Goal: Information Seeking & Learning: Compare options

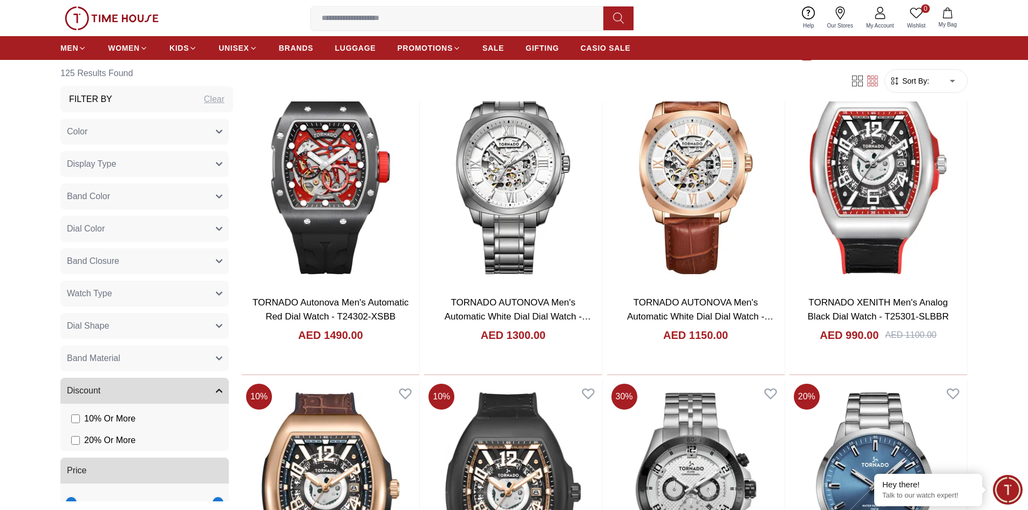
scroll to position [702, 0]
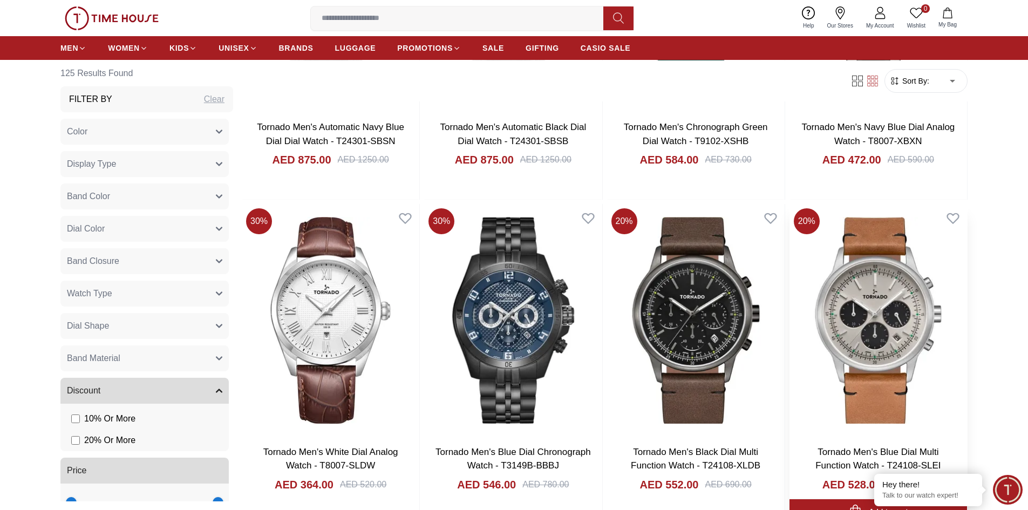
scroll to position [3182, 0]
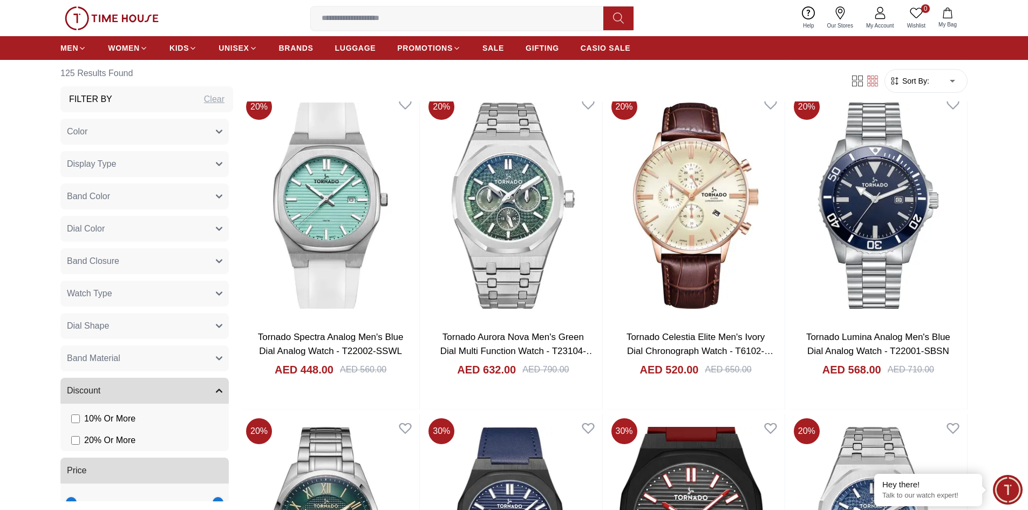
scroll to position [6690, 0]
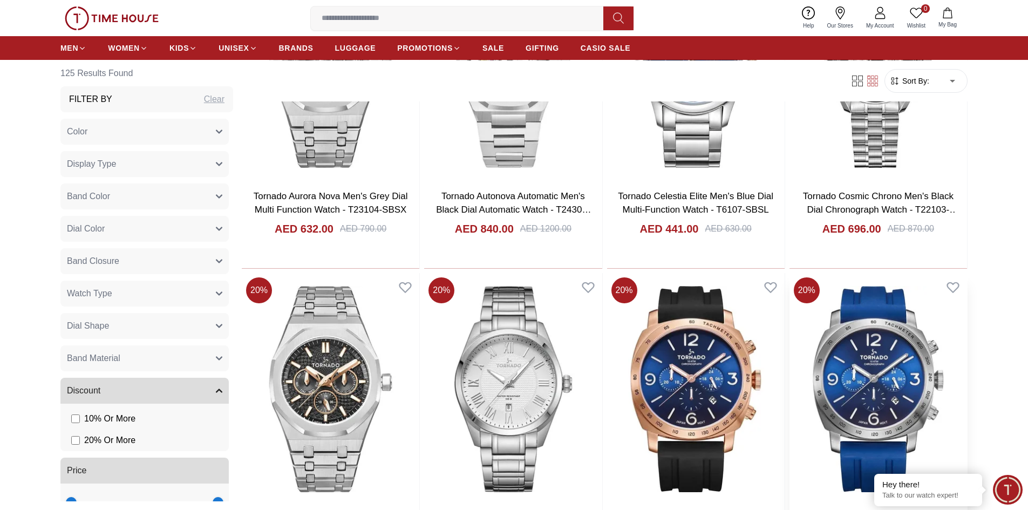
scroll to position [7661, 0]
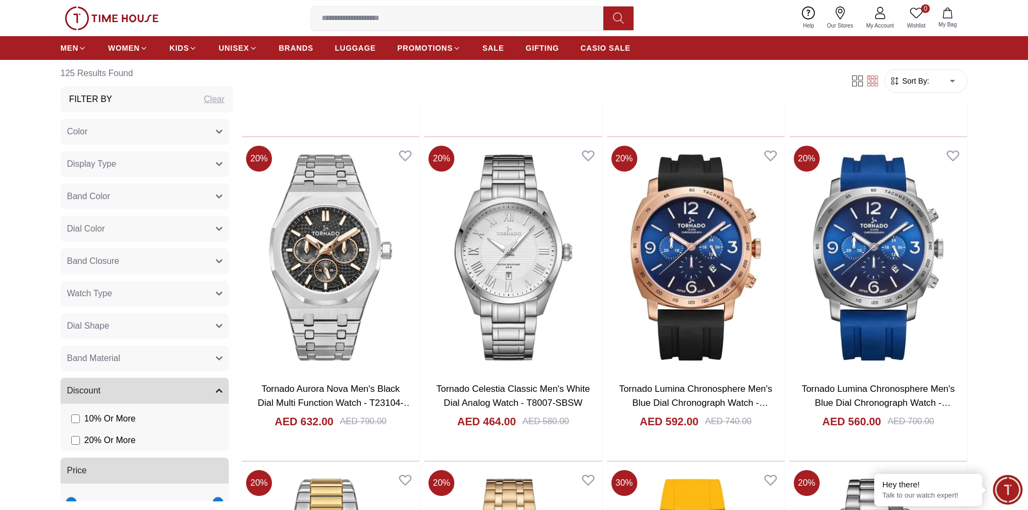
click at [98, 260] on span "Band Closure" at bounding box center [93, 261] width 52 height 13
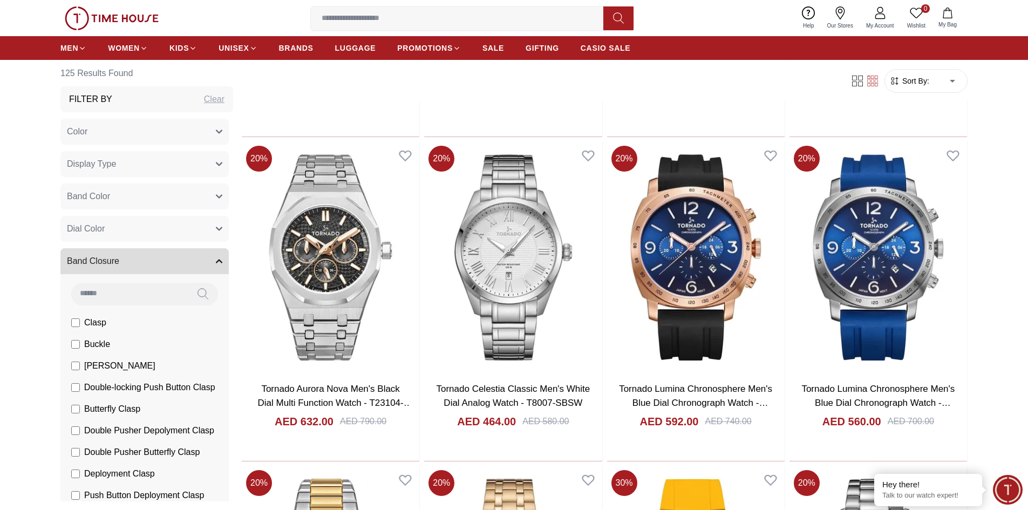
click at [98, 260] on span "Band Closure" at bounding box center [93, 261] width 52 height 13
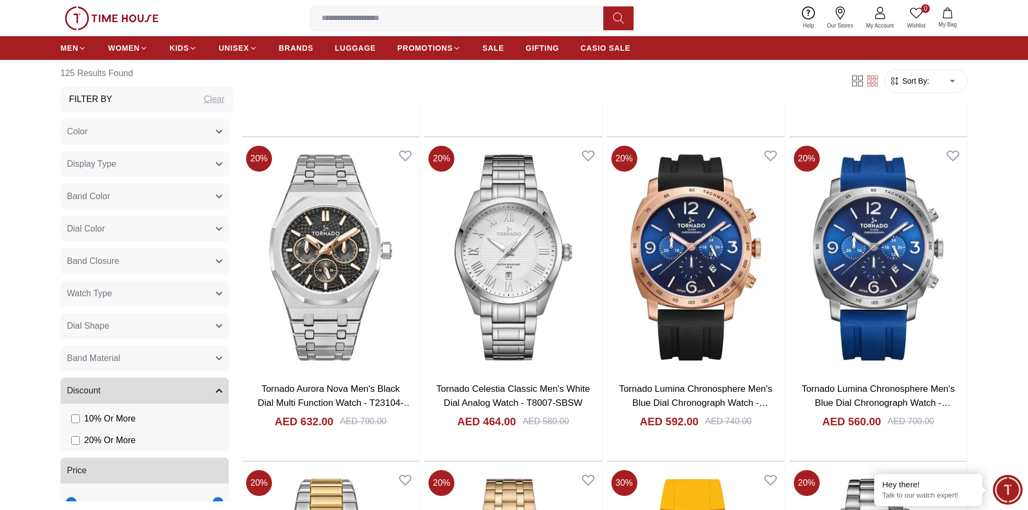
click at [176, 230] on button "Dial Color" at bounding box center [144, 229] width 168 height 26
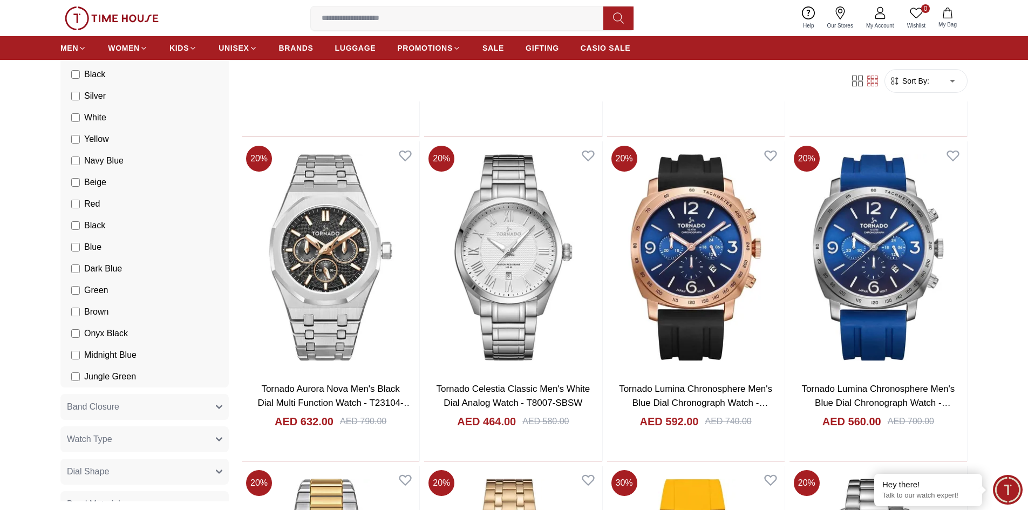
scroll to position [0, 0]
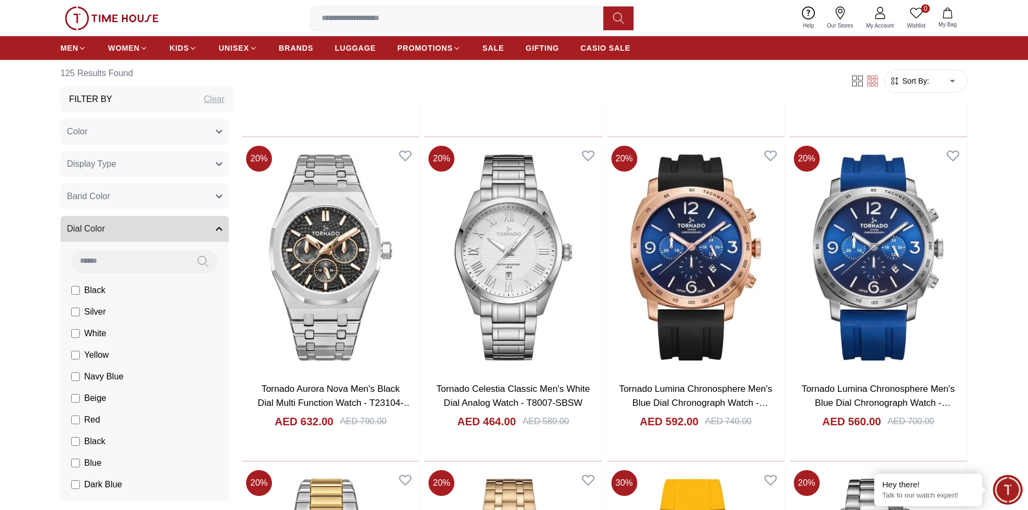
click at [103, 226] on span "Dial Color" at bounding box center [86, 228] width 38 height 13
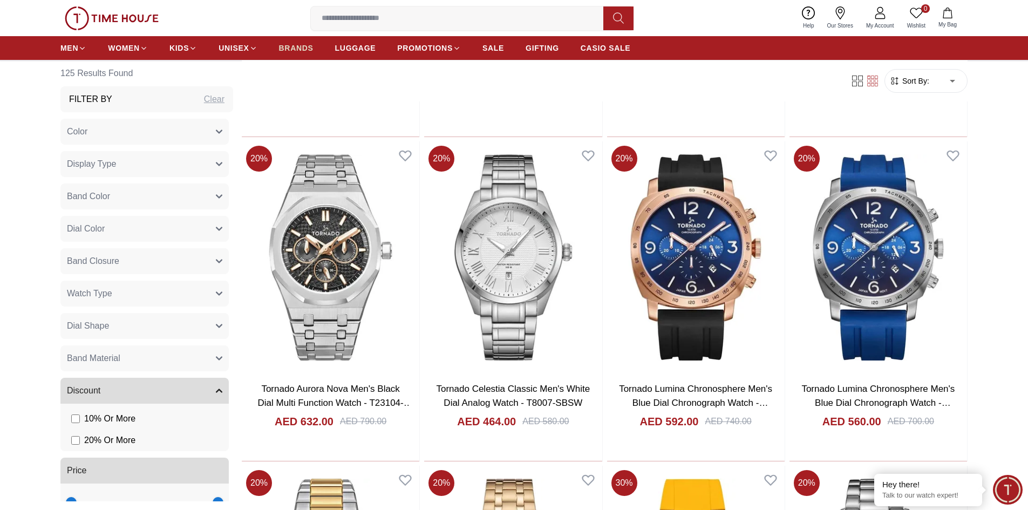
click at [295, 49] on span "BRANDS" at bounding box center [296, 48] width 35 height 11
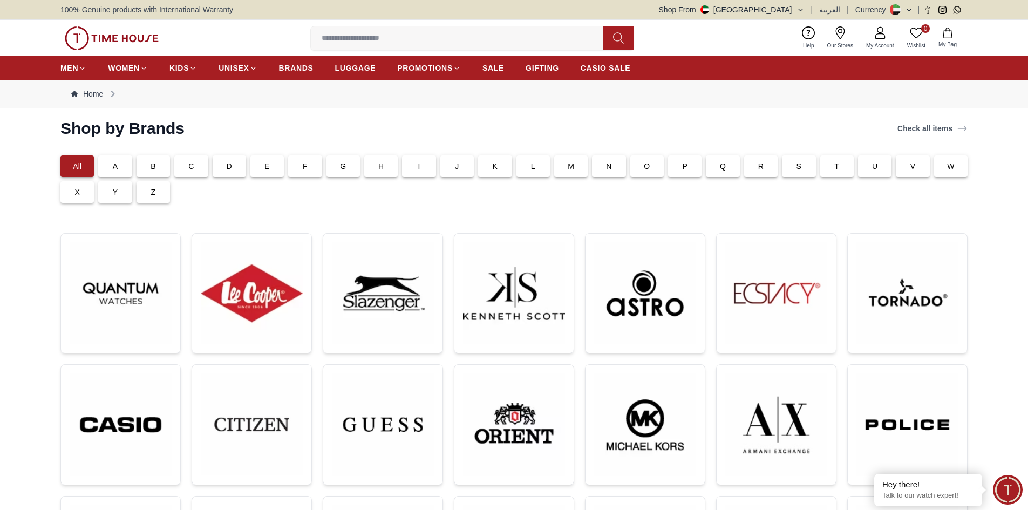
scroll to position [378, 0]
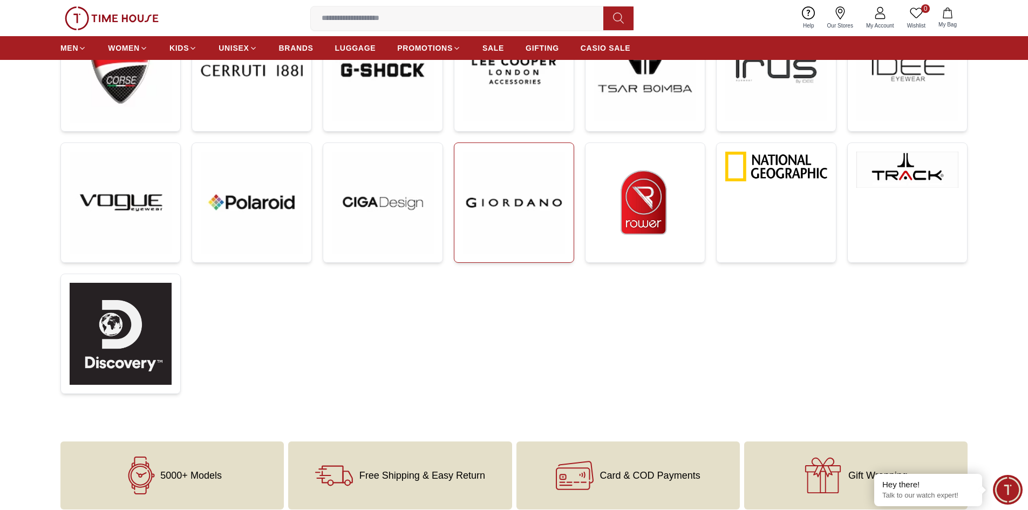
click at [515, 218] on img at bounding box center [514, 203] width 102 height 102
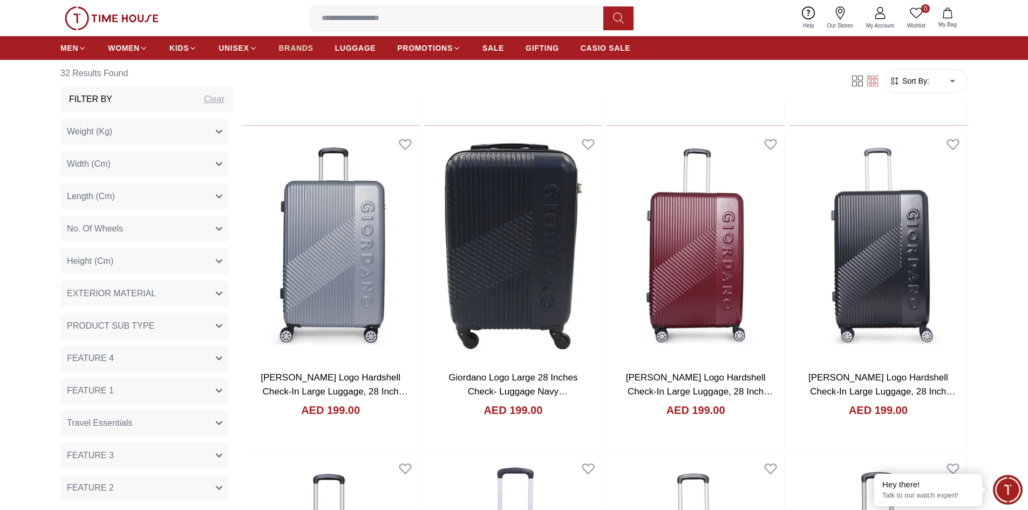
scroll to position [2065, 0]
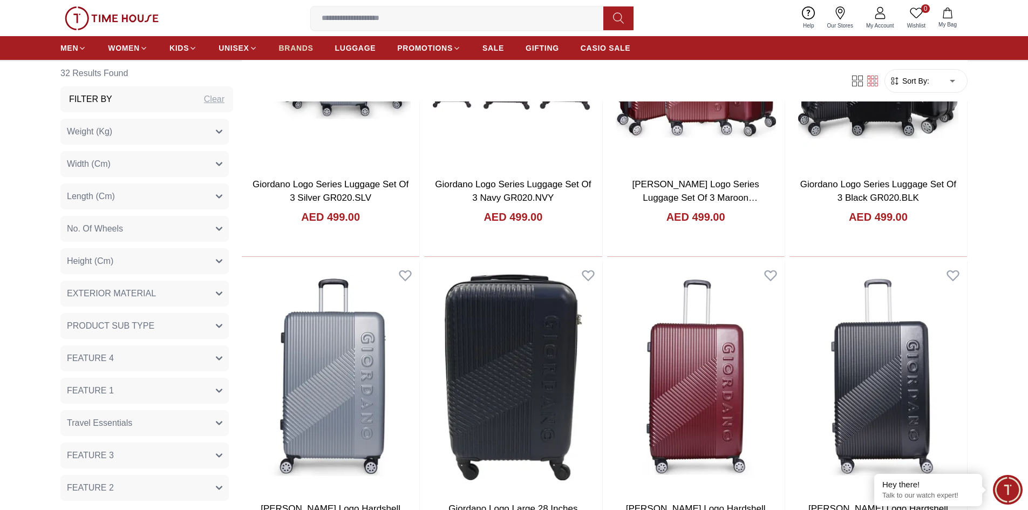
click at [296, 47] on span "BRANDS" at bounding box center [296, 48] width 35 height 11
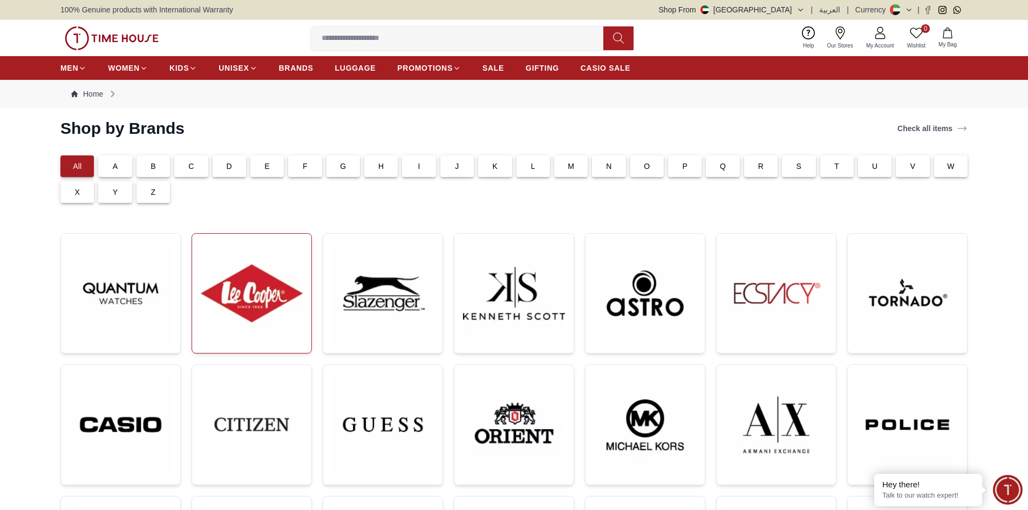
click at [255, 273] on img at bounding box center [252, 293] width 102 height 102
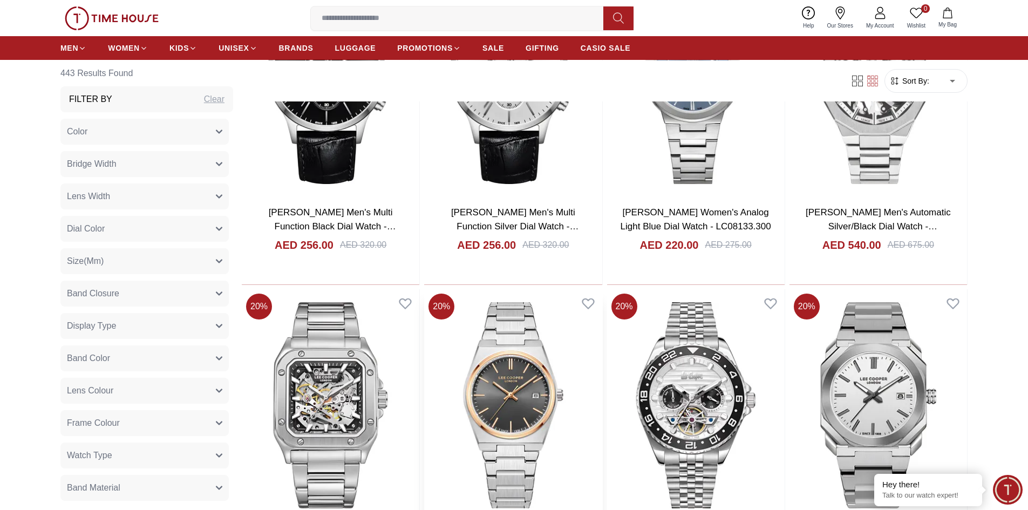
scroll to position [1511, 0]
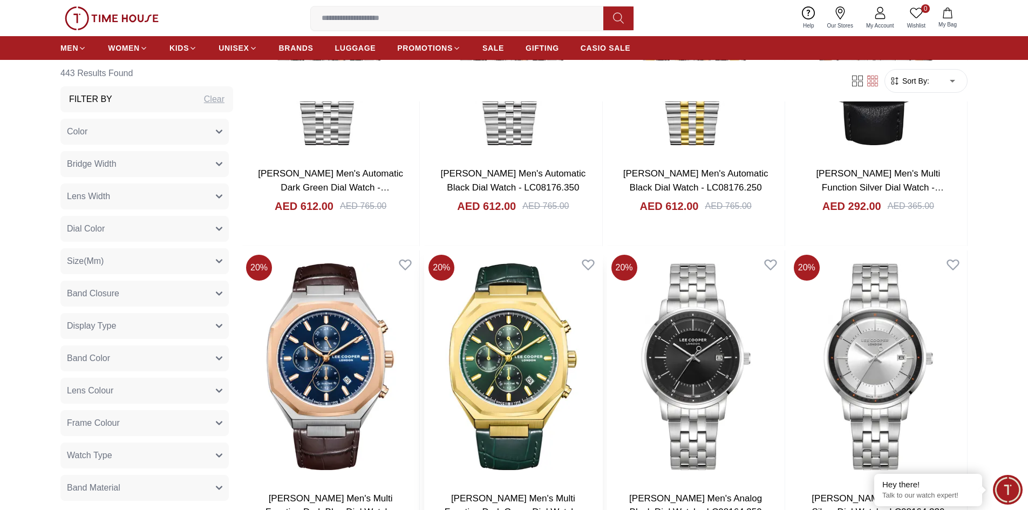
scroll to position [2210, 0]
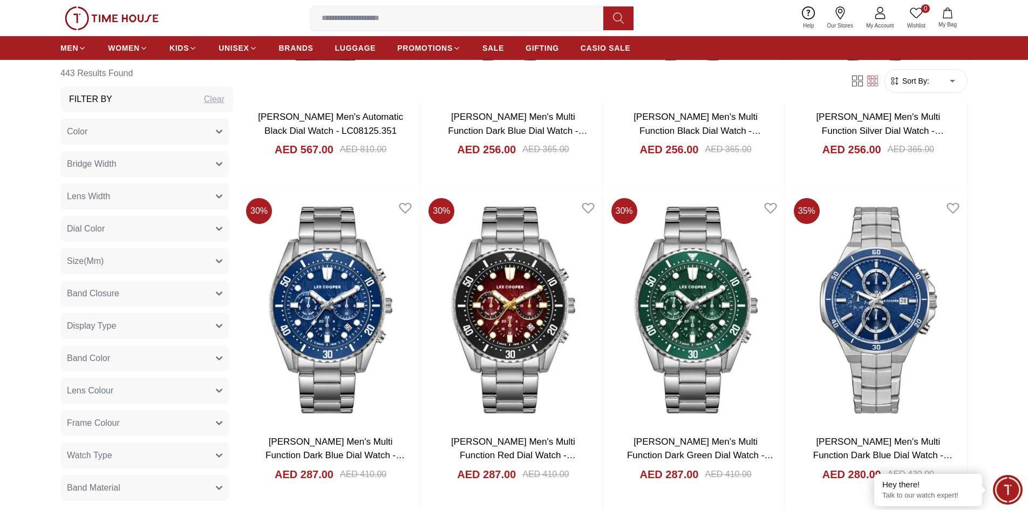
scroll to position [6154, 0]
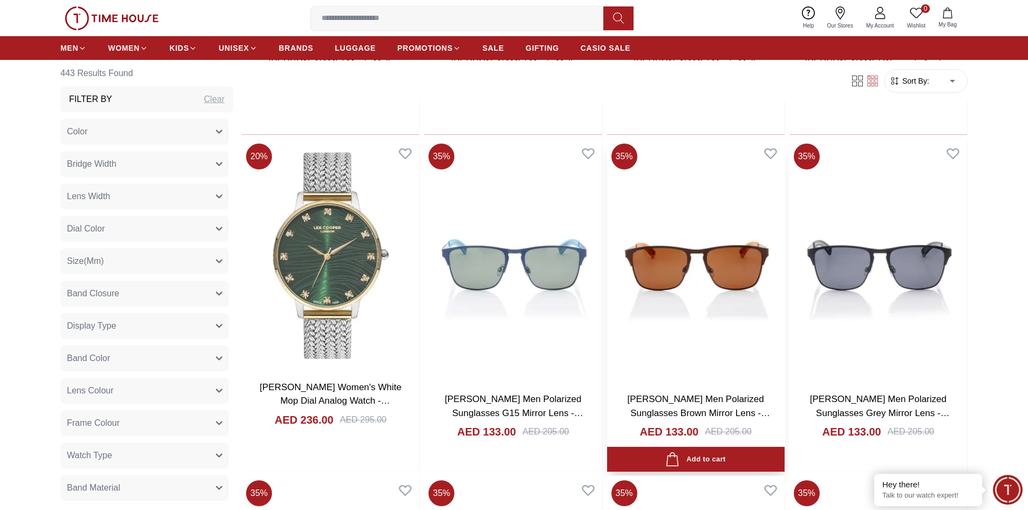
scroll to position [7935, 0]
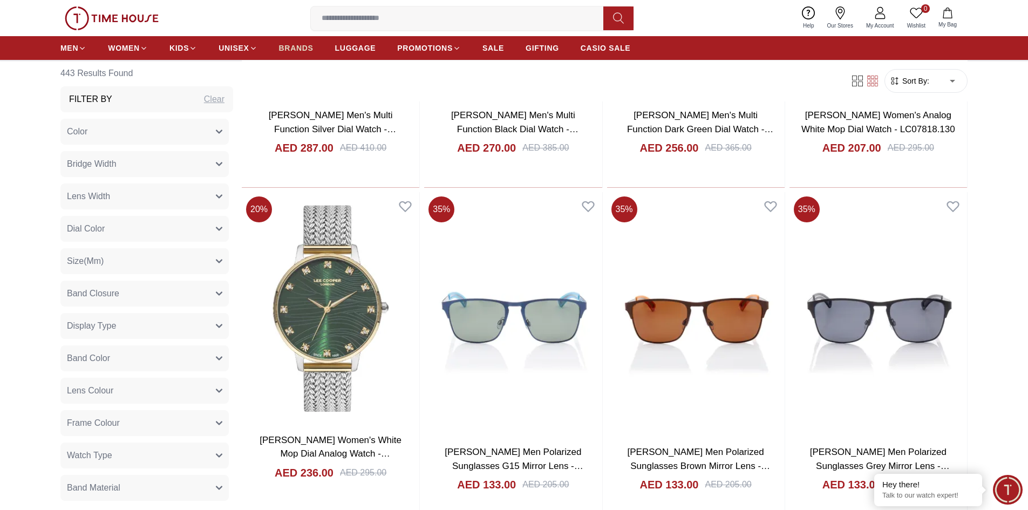
click at [290, 51] on span "BRANDS" at bounding box center [296, 48] width 35 height 11
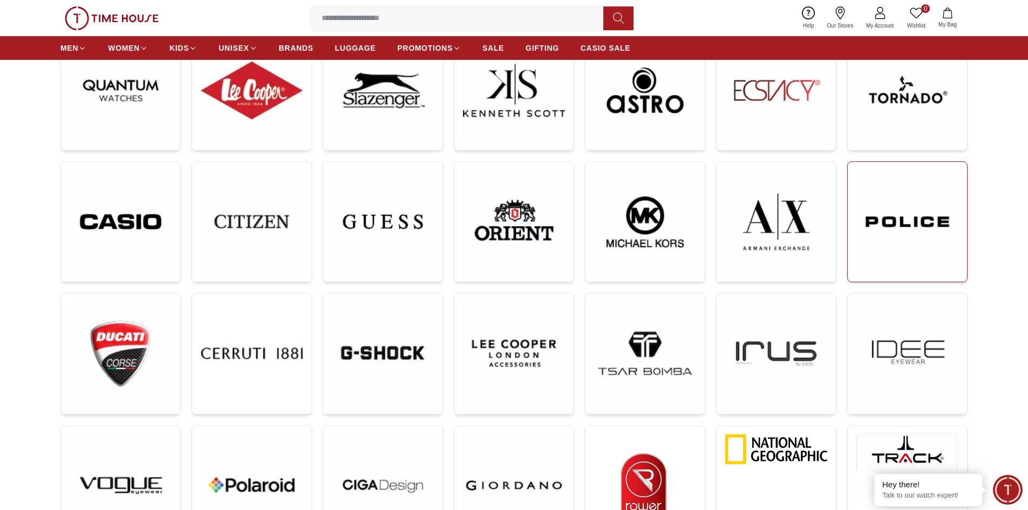
scroll to position [216, 0]
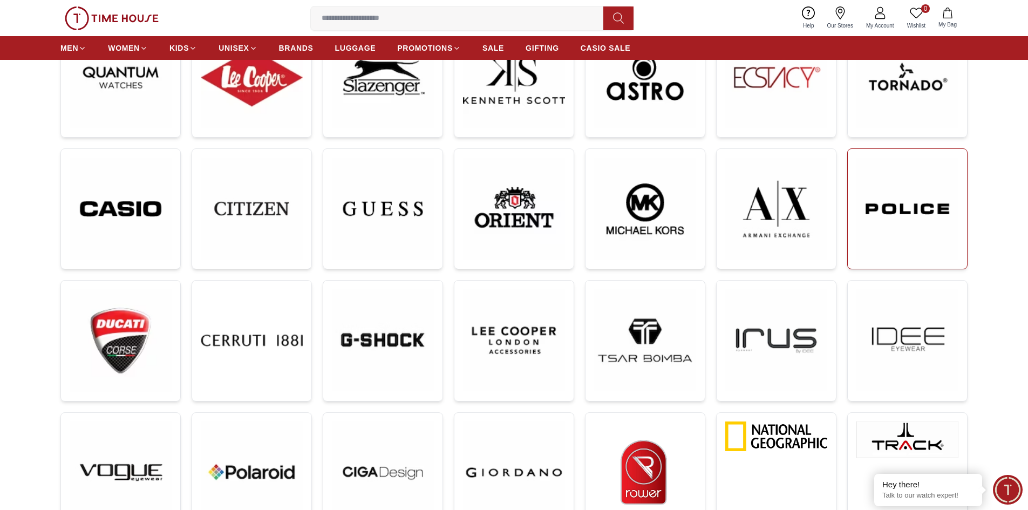
click at [907, 203] on img at bounding box center [908, 209] width 102 height 103
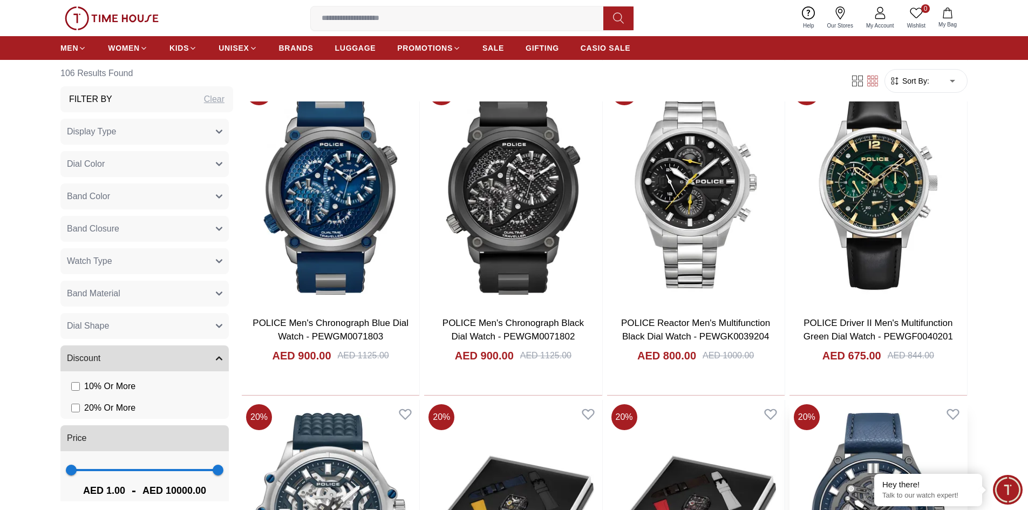
scroll to position [3454, 0]
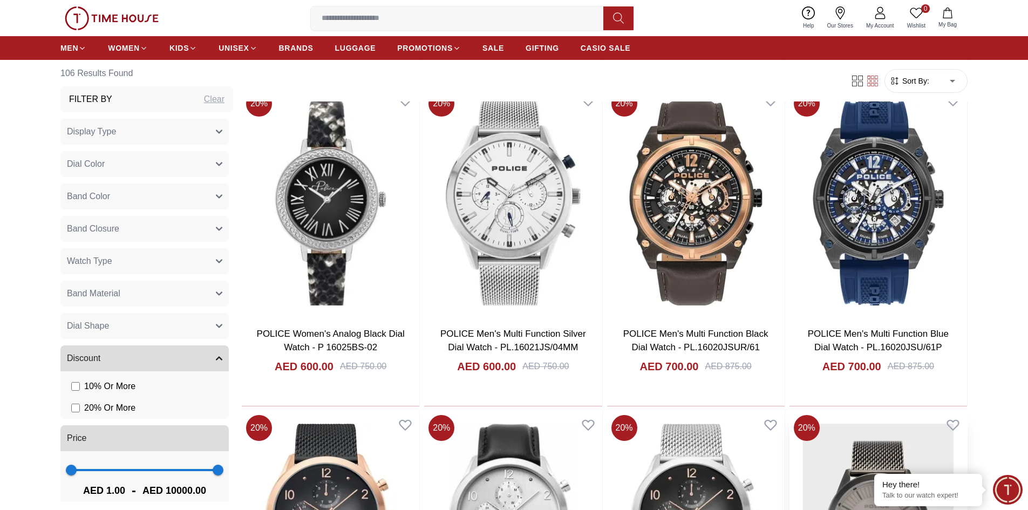
scroll to position [4695, 0]
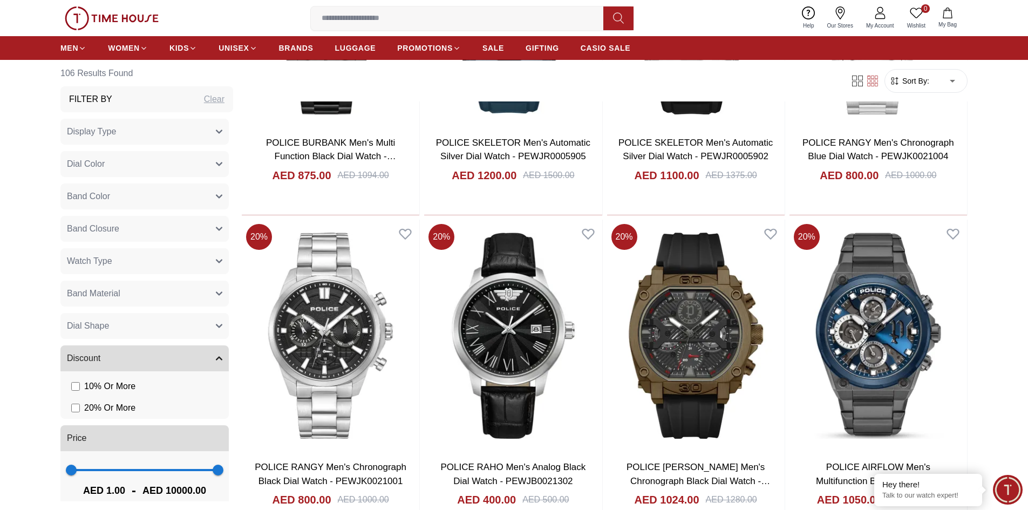
scroll to position [6237, 0]
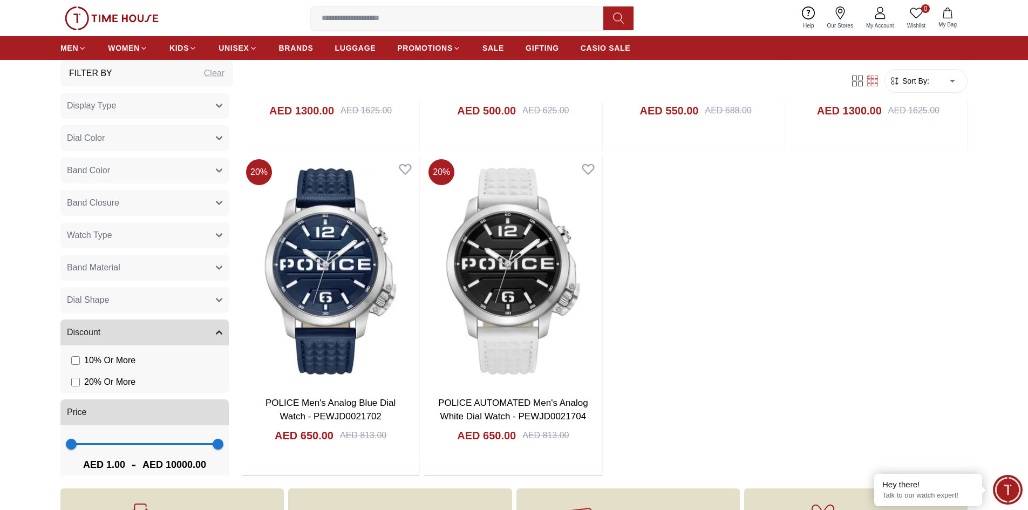
scroll to position [8938, 0]
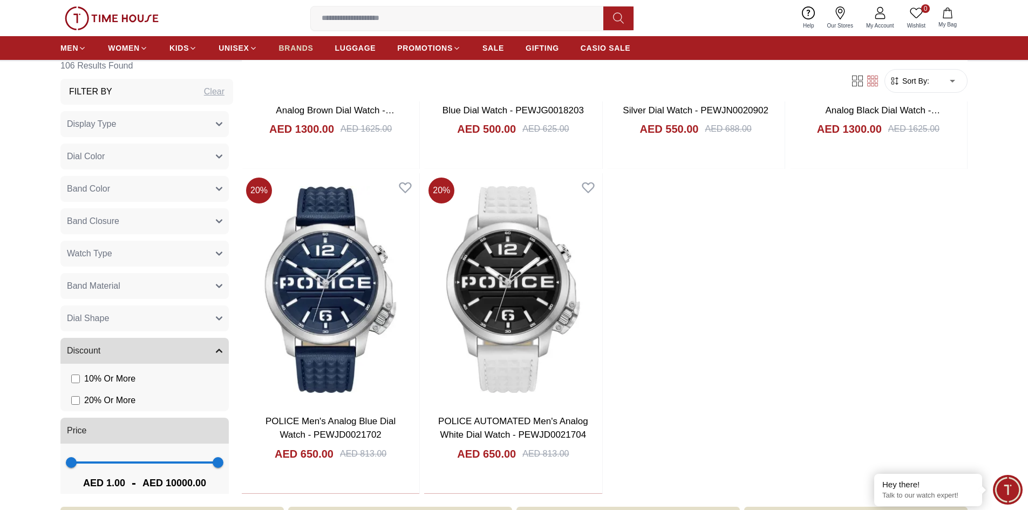
click at [302, 48] on span "BRANDS" at bounding box center [296, 48] width 35 height 11
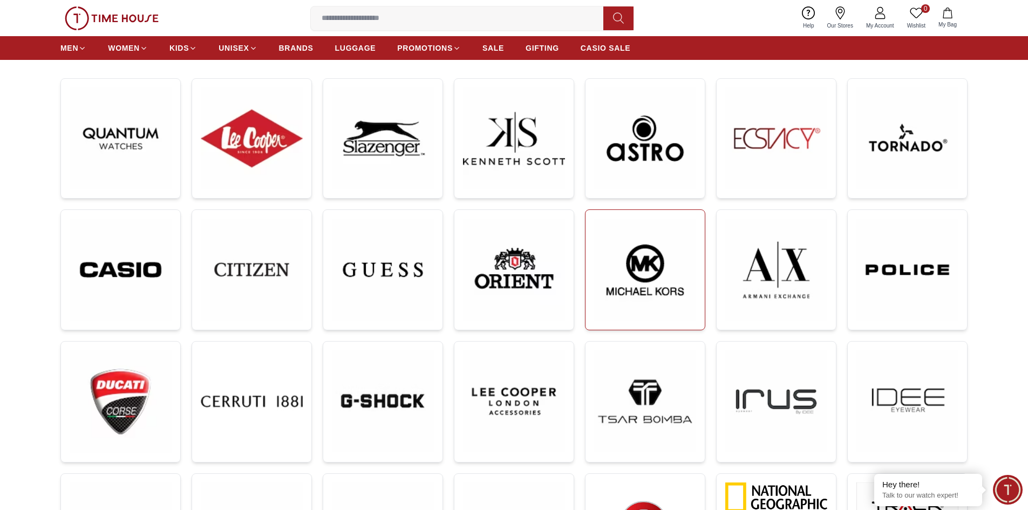
scroll to position [162, 0]
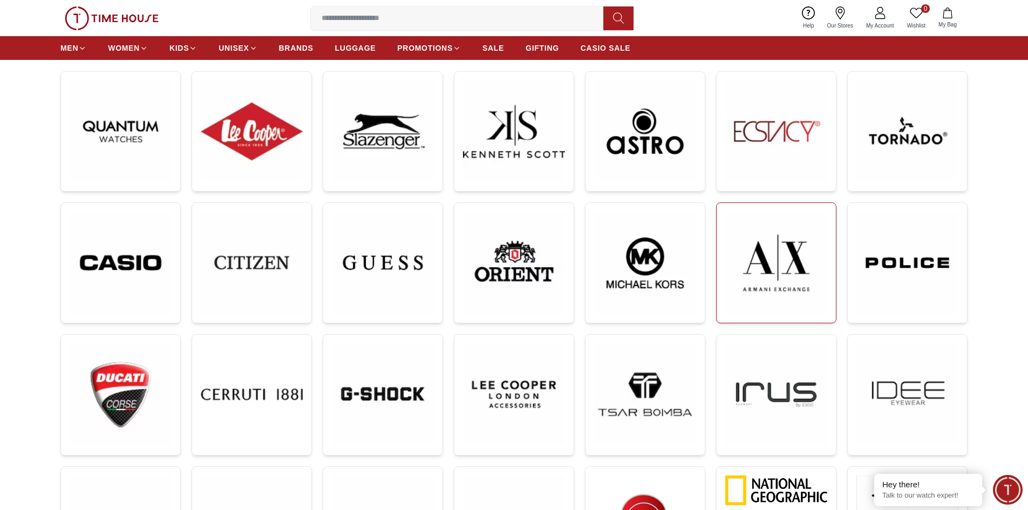
click at [780, 275] on img at bounding box center [776, 263] width 102 height 103
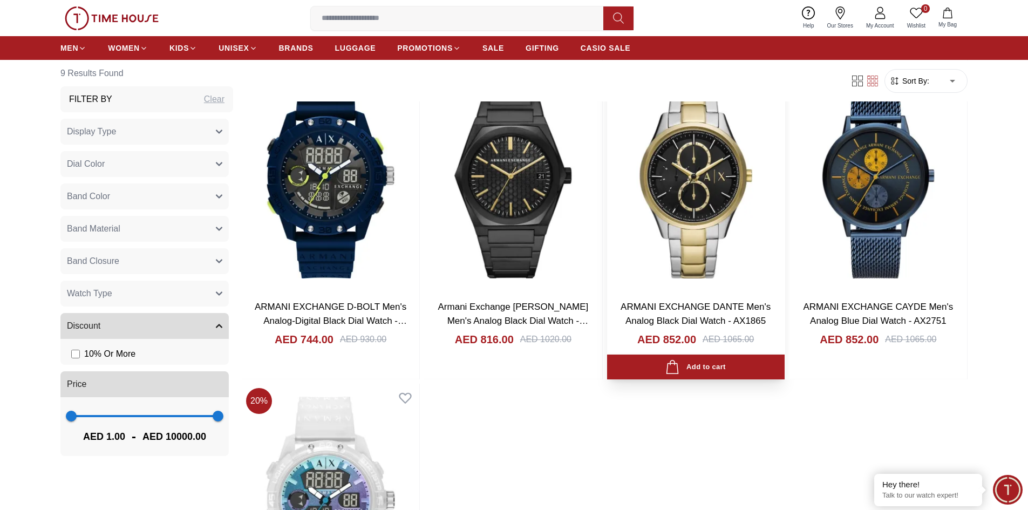
scroll to position [810, 0]
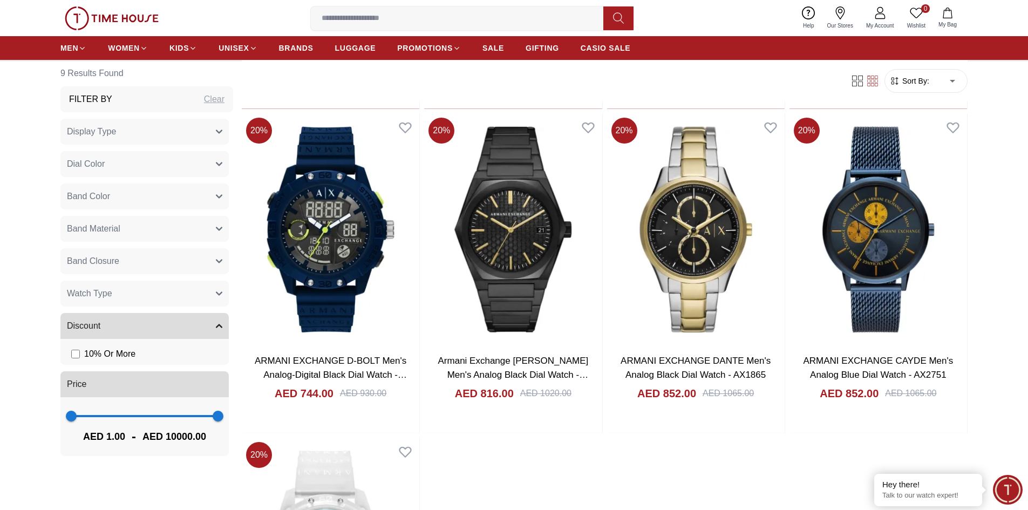
drag, startPoint x: 293, startPoint y: 44, endPoint x: 297, endPoint y: 52, distance: 9.0
click at [293, 44] on span "BRANDS" at bounding box center [296, 48] width 35 height 11
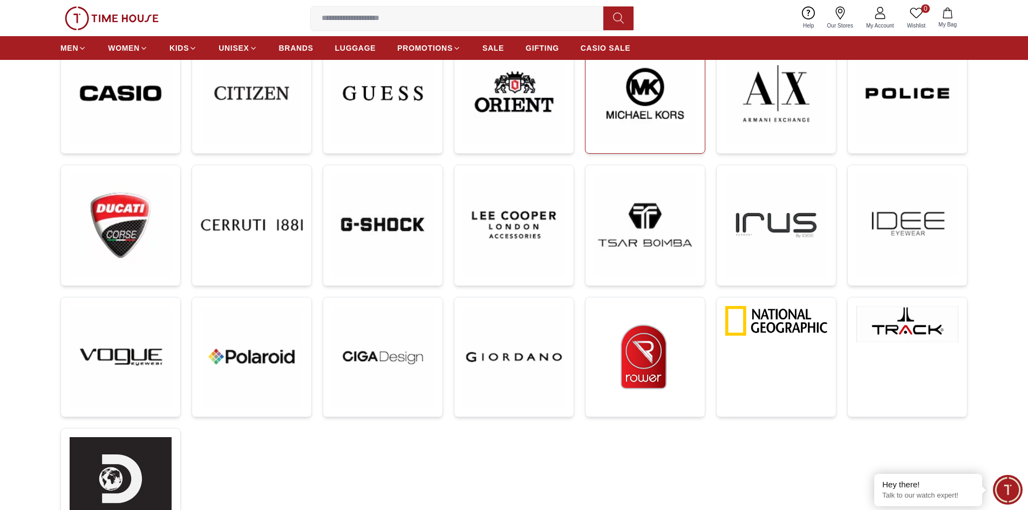
scroll to position [270, 0]
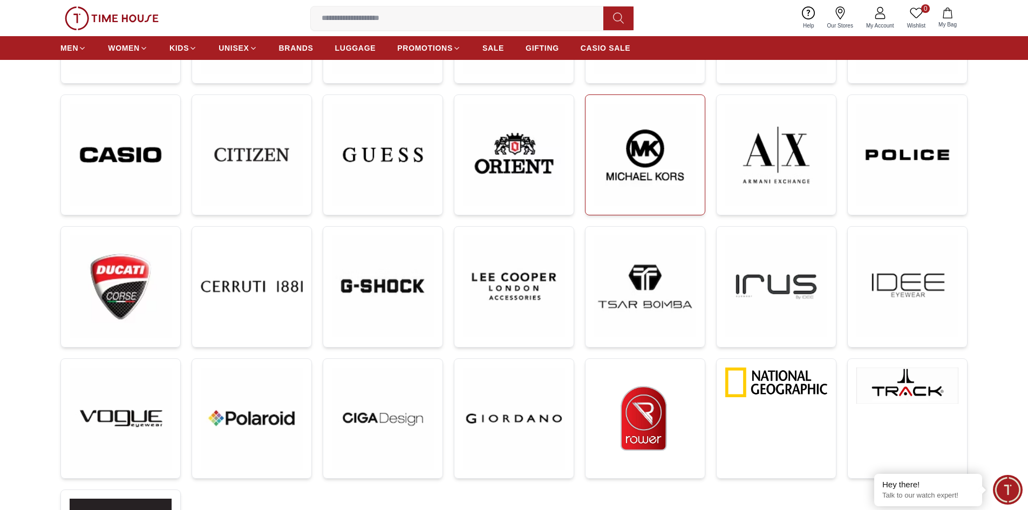
click at [623, 144] on img at bounding box center [645, 155] width 102 height 103
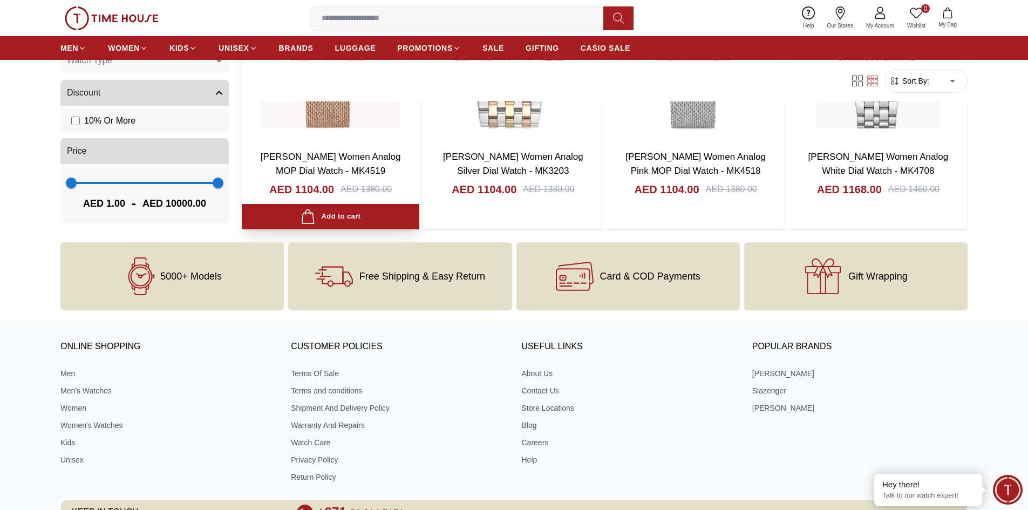
scroll to position [1241, 0]
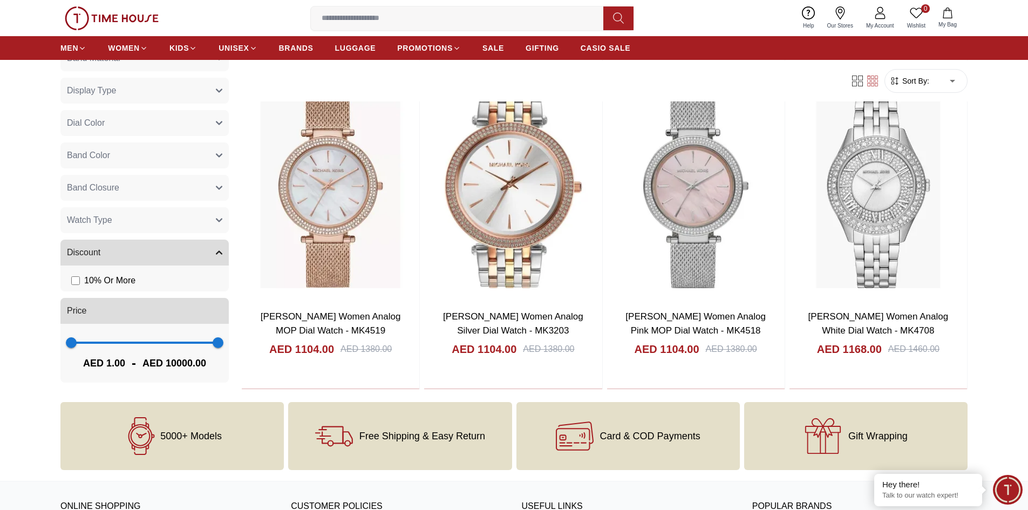
click at [274, 55] on ul "MEN WOMEN KIDS UNISEX BRANDS LUGGAGE PROMOTIONS SALE GIFTING CASIO SALE" at bounding box center [345, 47] width 570 height 19
click at [281, 47] on span "BRANDS" at bounding box center [296, 48] width 35 height 11
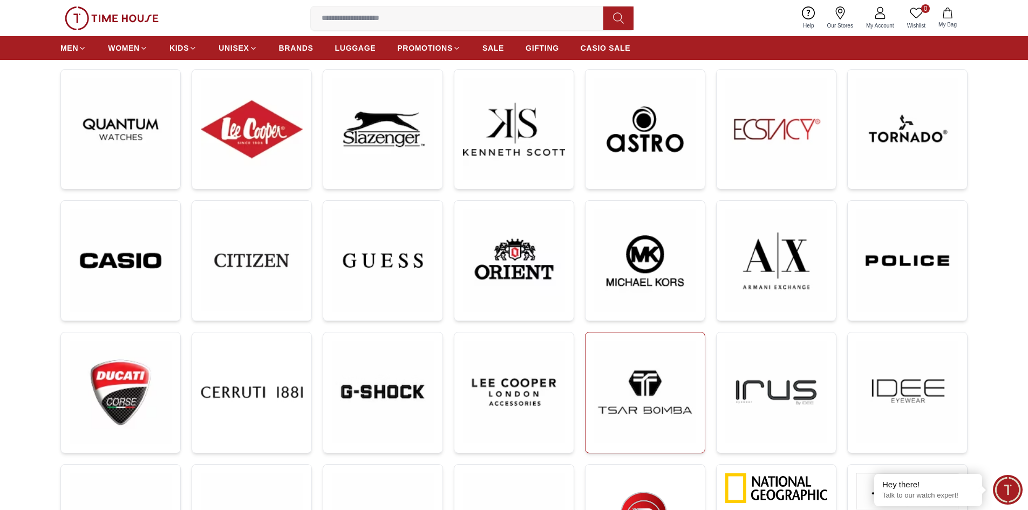
scroll to position [324, 0]
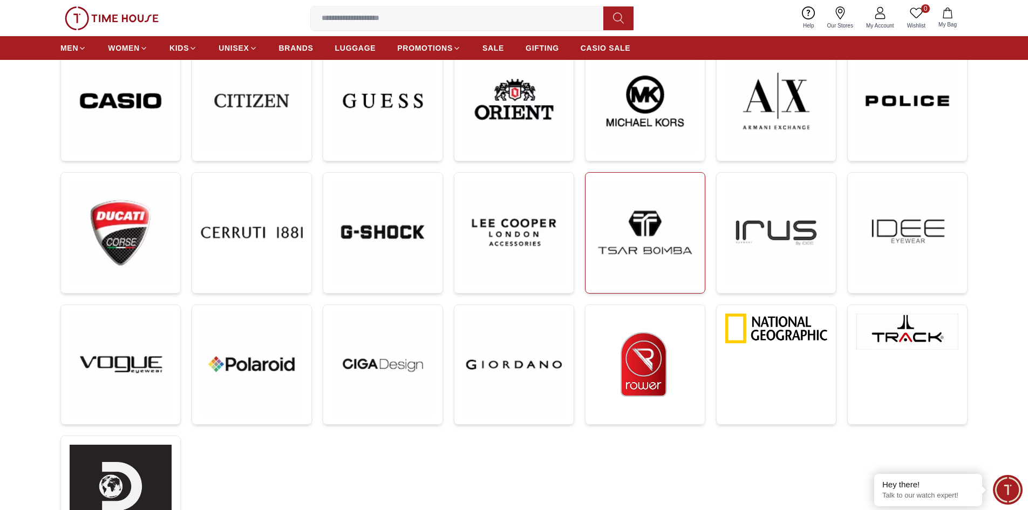
click at [672, 223] on img at bounding box center [645, 232] width 102 height 102
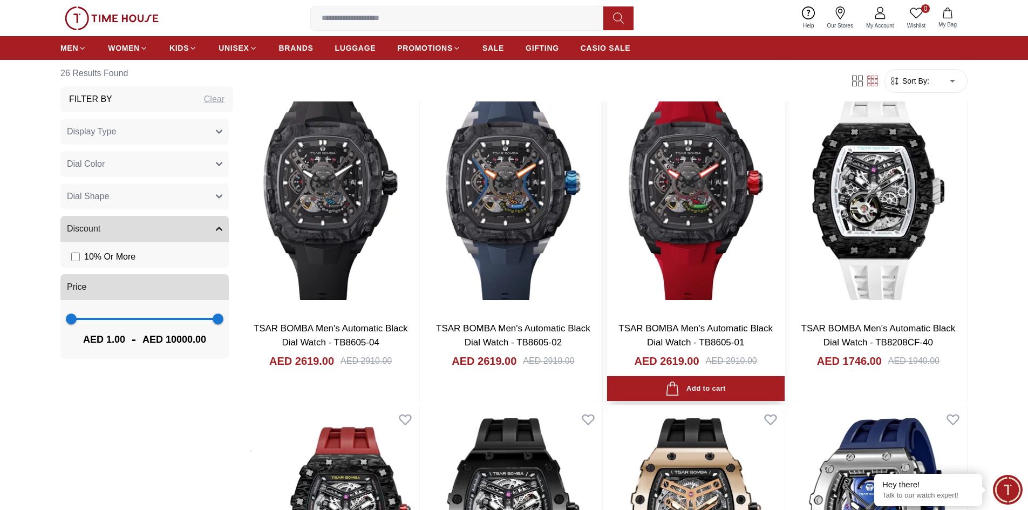
scroll to position [810, 0]
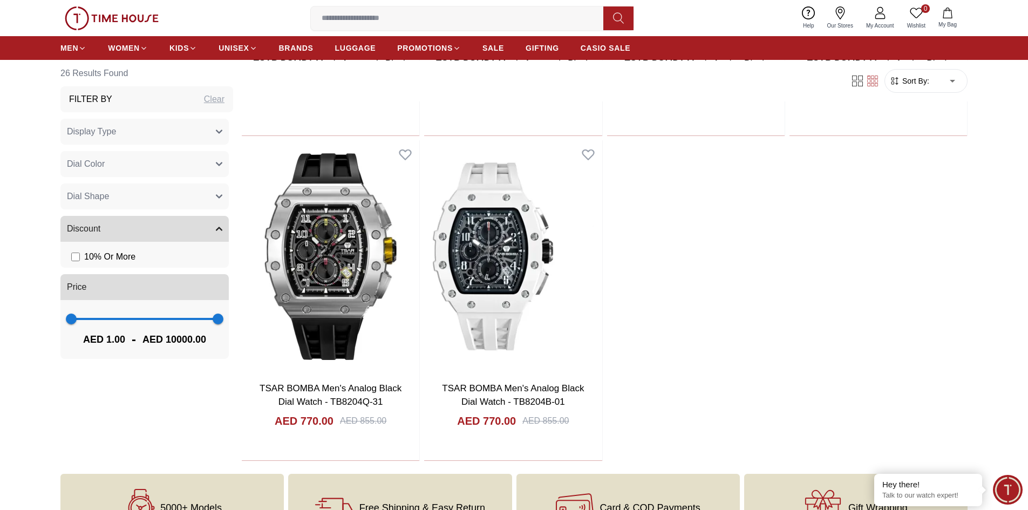
scroll to position [2413, 0]
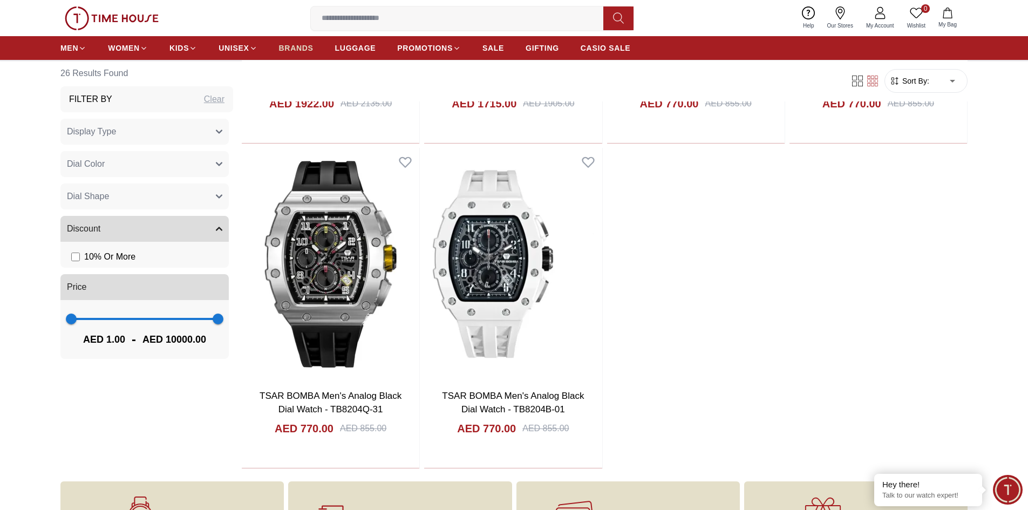
click at [294, 46] on span "BRANDS" at bounding box center [296, 48] width 35 height 11
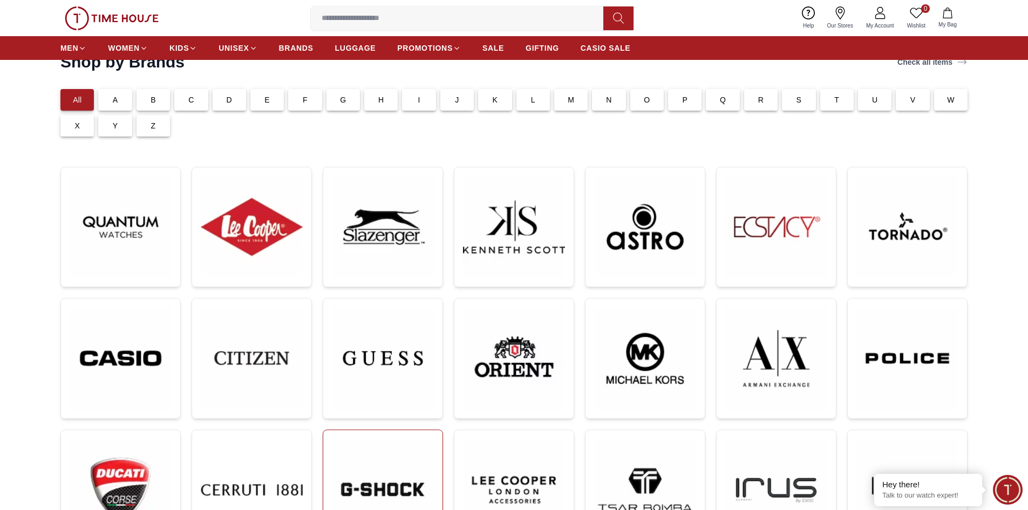
scroll to position [162, 0]
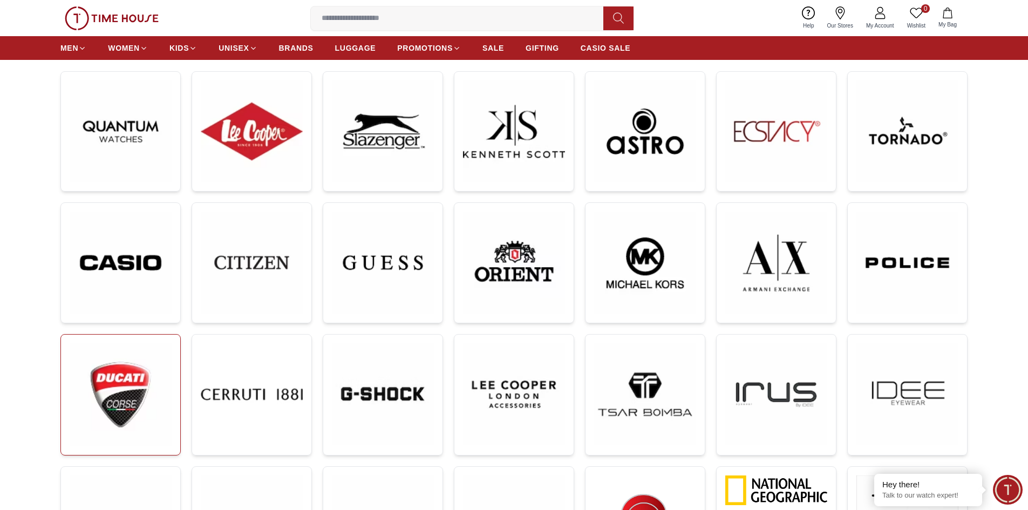
click at [146, 395] on img at bounding box center [121, 394] width 102 height 103
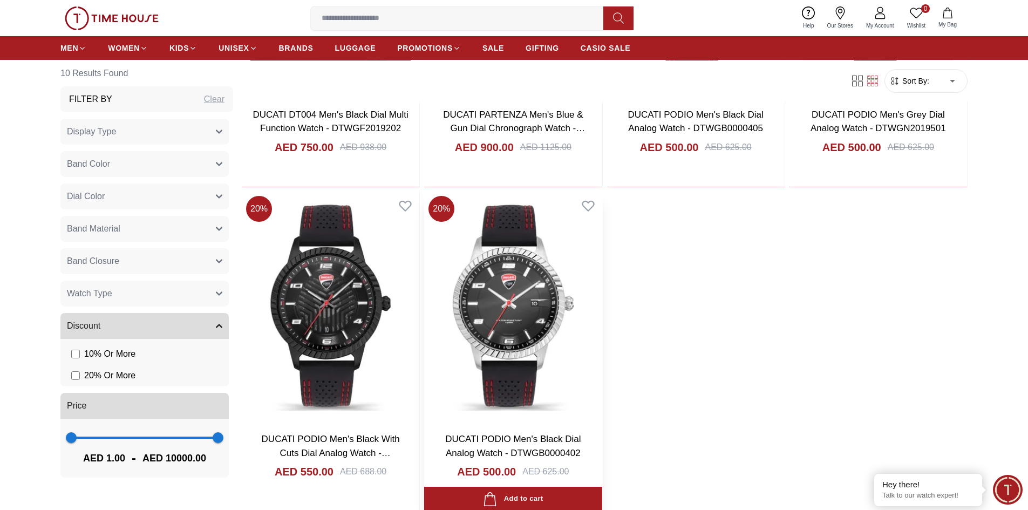
scroll to position [1079, 0]
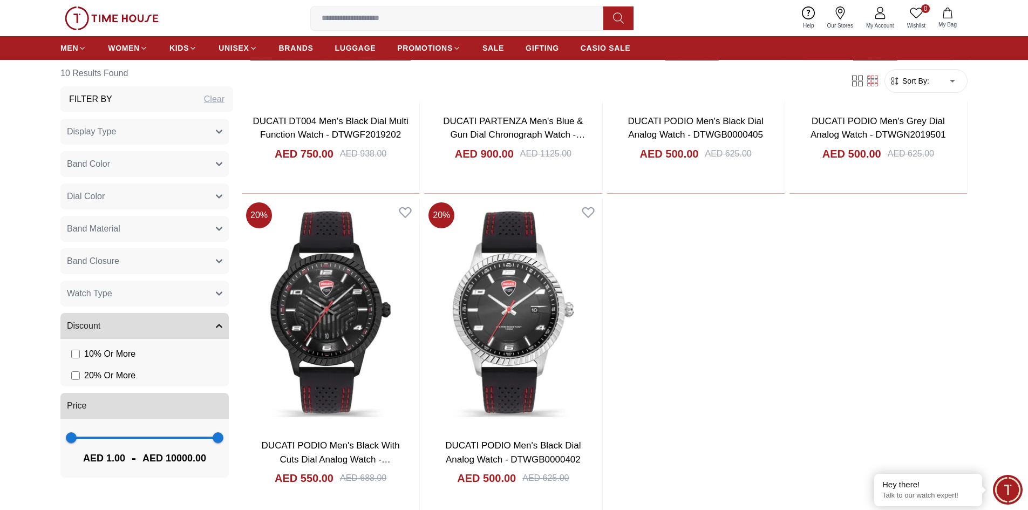
click at [295, 38] on nav "MEN WOMEN KIDS UNISEX BRANDS LUGGAGE PROMOTIONS SALE GIFTING CASIO SALE" at bounding box center [345, 48] width 570 height 24
click at [292, 43] on span "BRANDS" at bounding box center [296, 48] width 35 height 11
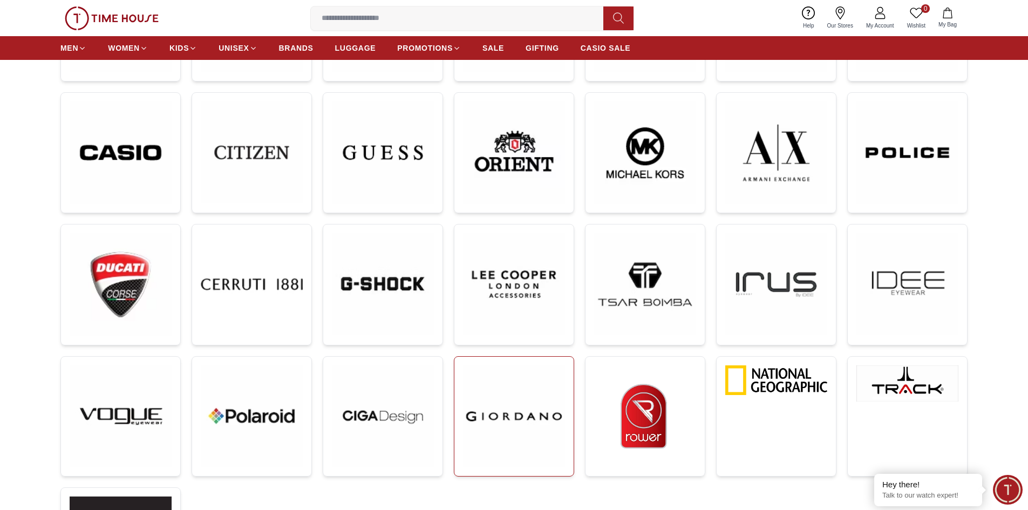
scroll to position [378, 0]
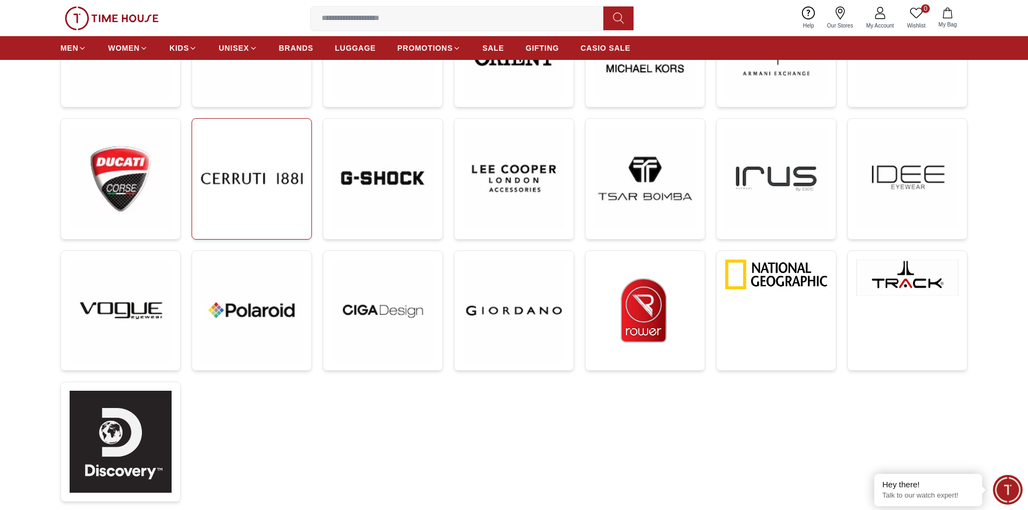
click at [263, 174] on img at bounding box center [252, 178] width 102 height 102
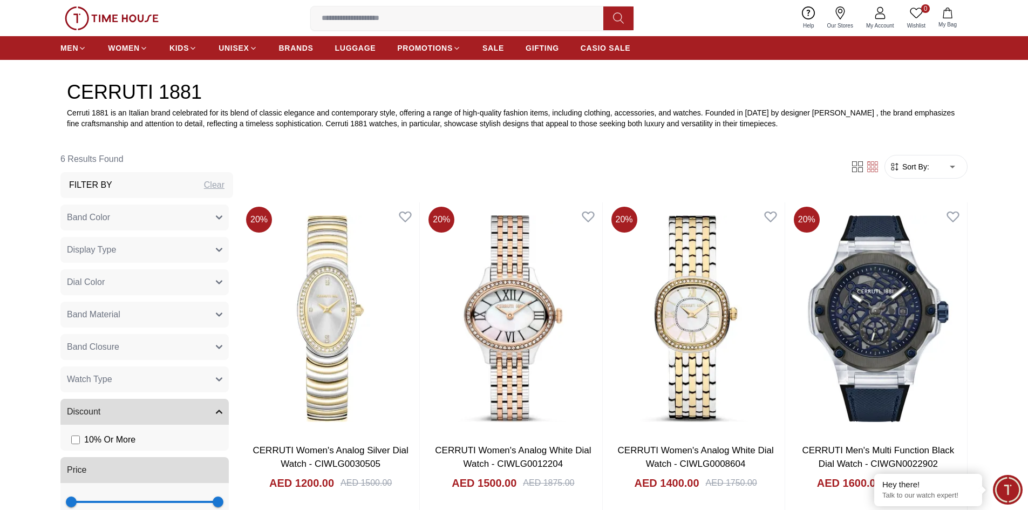
scroll to position [810, 0]
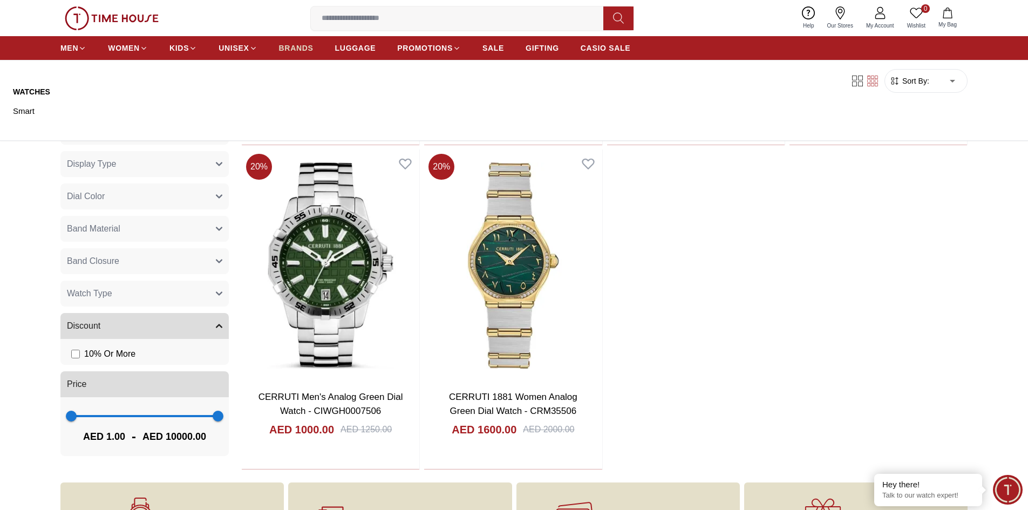
drag, startPoint x: 278, startPoint y: 44, endPoint x: 282, endPoint y: 55, distance: 10.9
click at [278, 44] on ul "MEN WOMEN KIDS UNISEX BRANDS LUGGAGE PROMOTIONS SALE GIFTING CASIO SALE" at bounding box center [345, 47] width 570 height 19
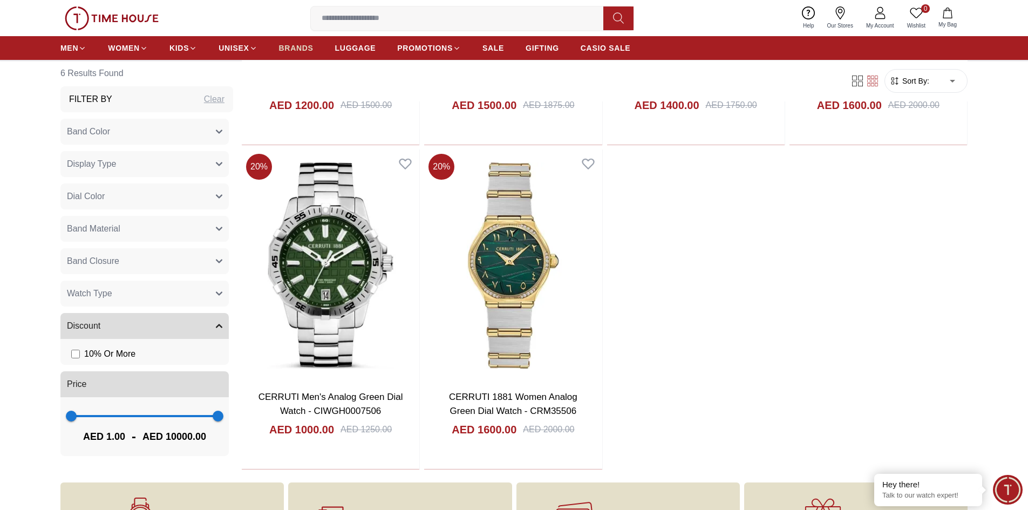
click at [283, 45] on span "BRANDS" at bounding box center [296, 48] width 35 height 11
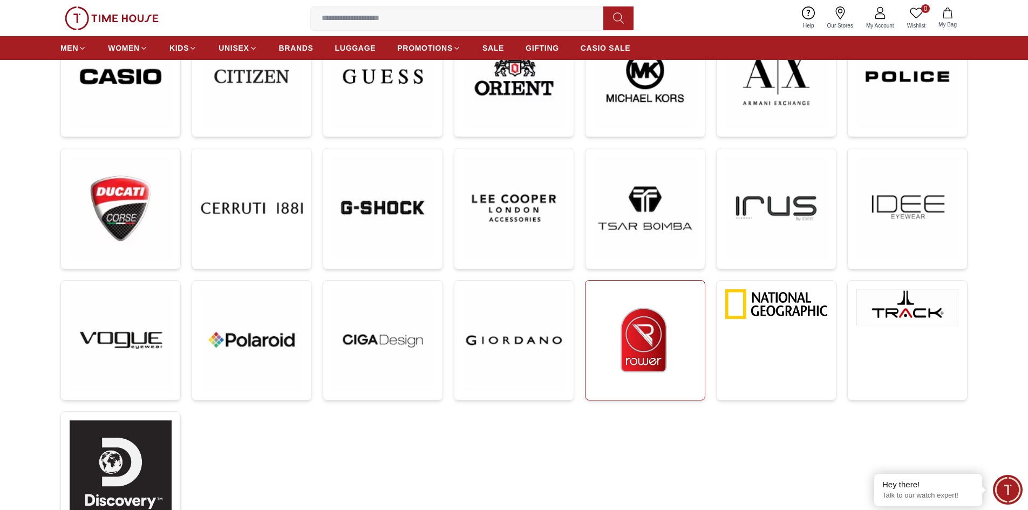
scroll to position [324, 0]
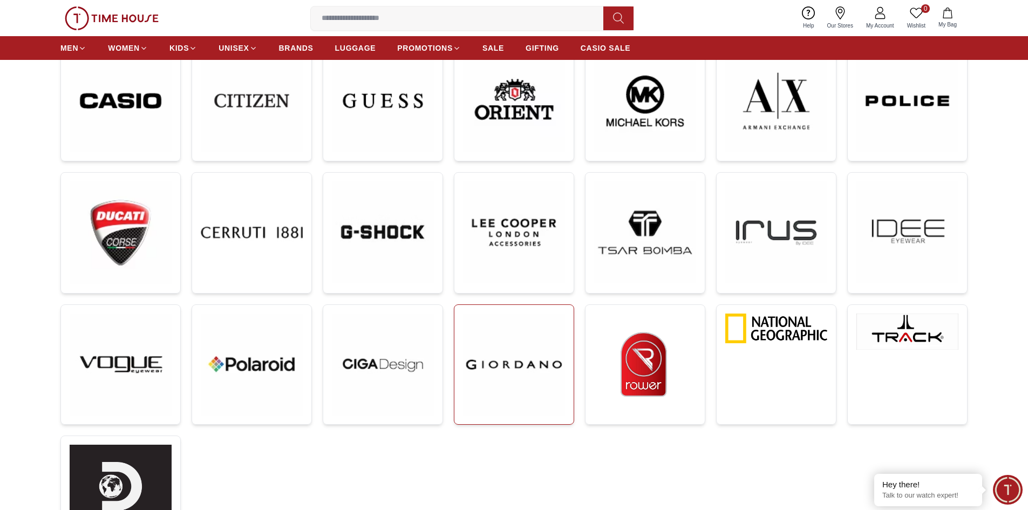
click at [526, 361] on img at bounding box center [514, 365] width 102 height 102
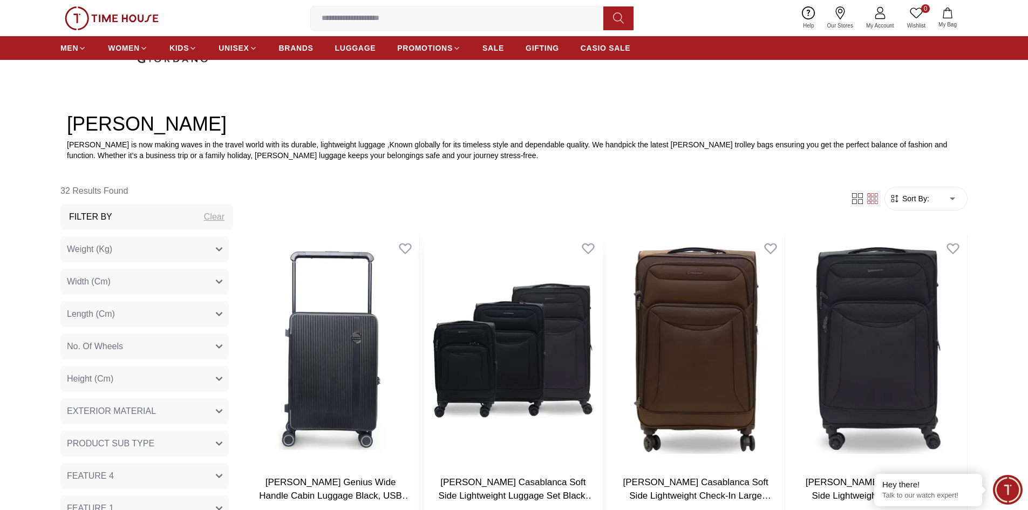
scroll to position [648, 0]
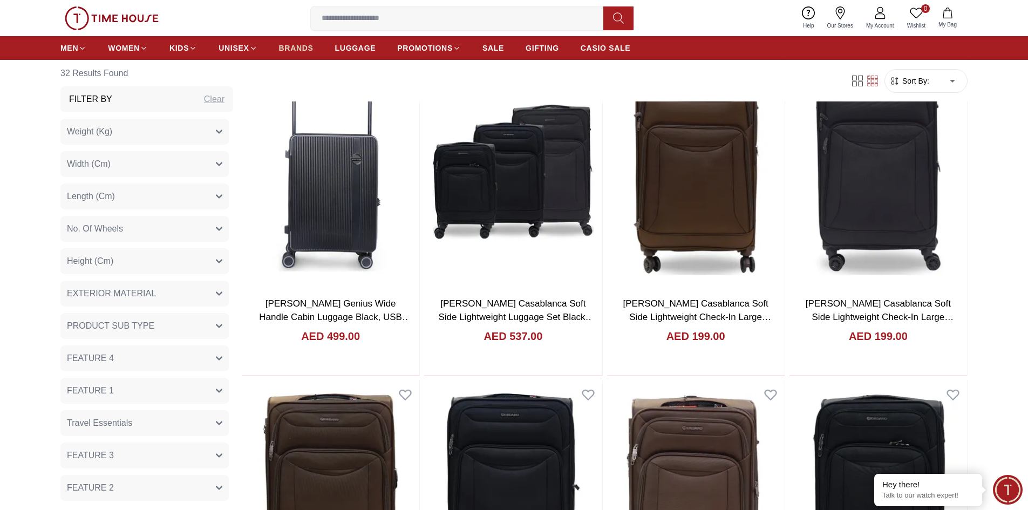
click at [293, 49] on span "BRANDS" at bounding box center [296, 48] width 35 height 11
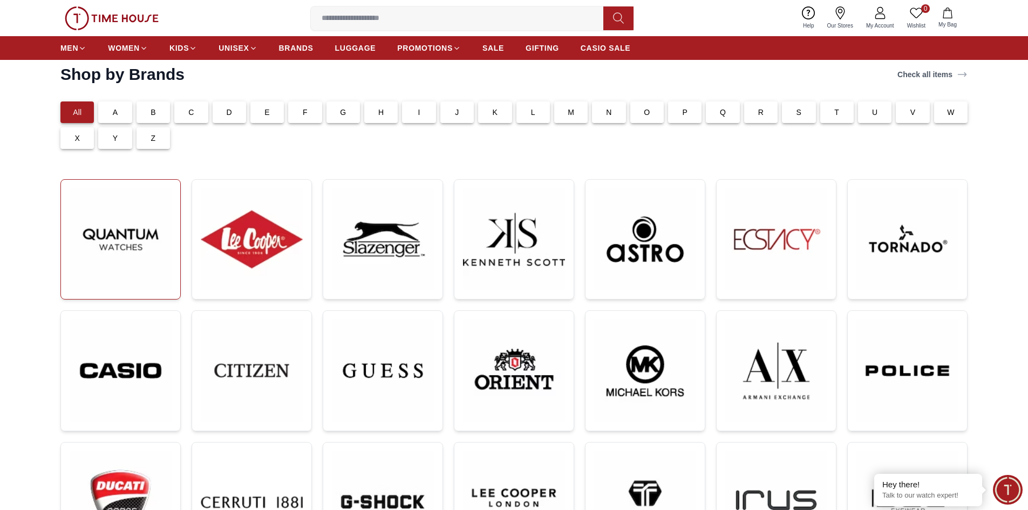
click at [130, 239] on img at bounding box center [121, 239] width 102 height 102
